Goal: Transaction & Acquisition: Purchase product/service

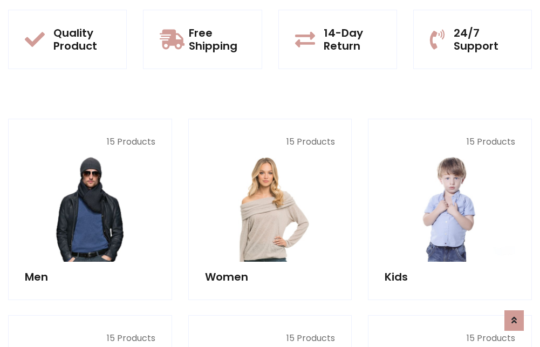
scroll to position [935, 0]
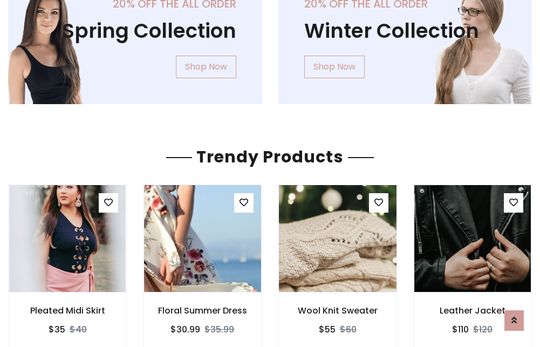
click at [337, 238] on img at bounding box center [338, 238] width 140 height 259
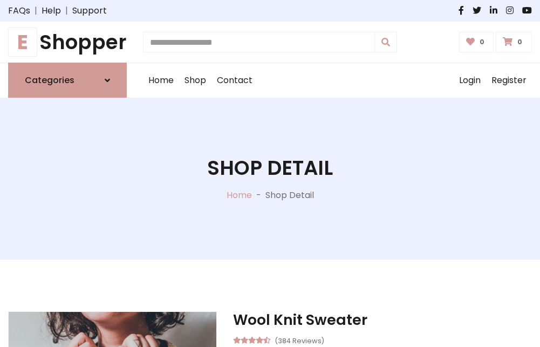
click at [67, 42] on h1 "E Shopper" at bounding box center [67, 42] width 119 height 24
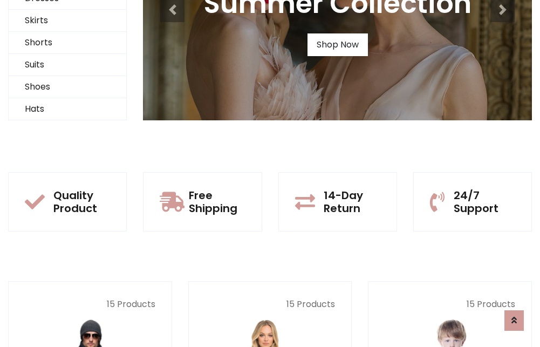
scroll to position [104, 0]
